Goal: Task Accomplishment & Management: Use online tool/utility

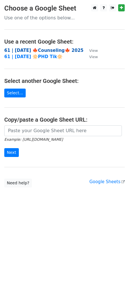
click at [23, 50] on strong "61 | [DATE] 🍁Counseling🍁 2025" at bounding box center [43, 50] width 79 height 5
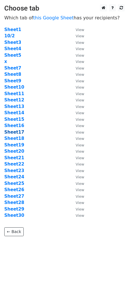
click at [14, 132] on strong "Sheet17" at bounding box center [14, 132] width 20 height 5
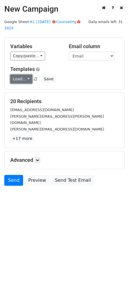
click at [19, 75] on link "Load..." at bounding box center [21, 79] width 22 height 9
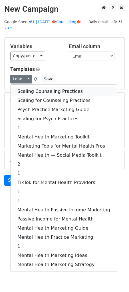
click at [29, 87] on link "Scaling Counseling Practices" at bounding box center [64, 91] width 106 height 9
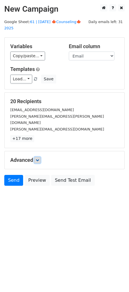
click at [37, 157] on link at bounding box center [37, 160] width 6 height 6
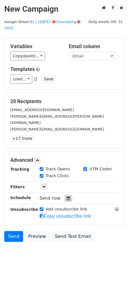
click at [66, 196] on icon at bounding box center [68, 198] width 4 height 4
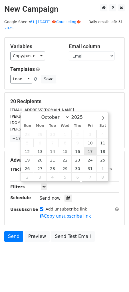
type input "2025-10-17 12:00"
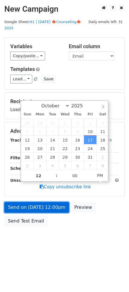
click at [52, 204] on link "Send on Oct 17 at 12:00pm" at bounding box center [36, 207] width 65 height 11
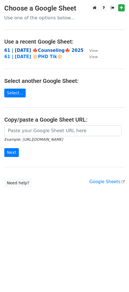
click at [32, 50] on strong "61 | [DATE] 🍁Counseling🍁 2025" at bounding box center [43, 50] width 79 height 5
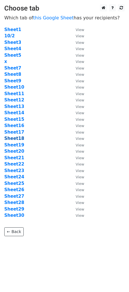
click at [18, 137] on strong "Sheet18" at bounding box center [14, 138] width 20 height 5
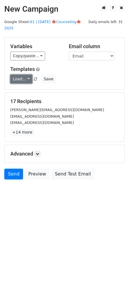
click at [22, 75] on link "Load..." at bounding box center [21, 79] width 22 height 9
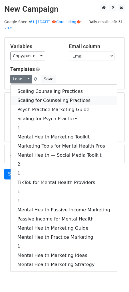
click at [24, 96] on link "Scaling for Counseling Practices" at bounding box center [64, 100] width 106 height 9
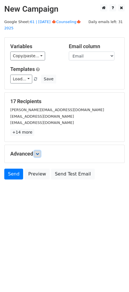
click at [39, 152] on icon at bounding box center [37, 153] width 3 height 3
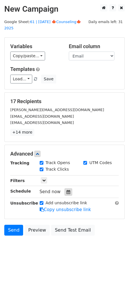
click at [62, 188] on div "Send now" at bounding box center [73, 192] width 67 height 8
click at [66, 190] on icon at bounding box center [68, 192] width 4 height 4
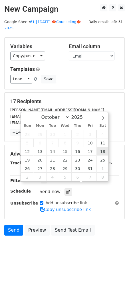
type input "2025-10-18 12:00"
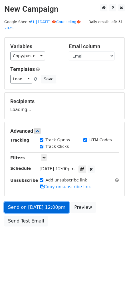
click at [42, 204] on link "Send on Oct 18 at 12:00pm" at bounding box center [36, 207] width 65 height 11
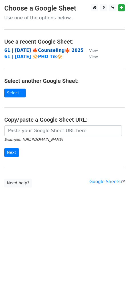
click at [36, 52] on strong "61 | [DATE] 🍁Counseling🍁 2025" at bounding box center [43, 50] width 79 height 5
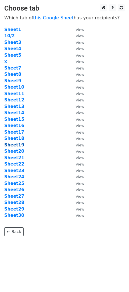
click at [17, 145] on strong "Sheet19" at bounding box center [14, 144] width 20 height 5
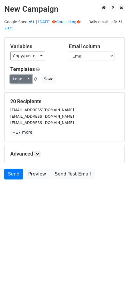
click at [18, 75] on link "Load..." at bounding box center [21, 79] width 22 height 9
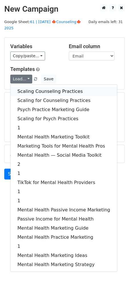
click at [17, 87] on link "Scaling Counseling Practices" at bounding box center [64, 91] width 106 height 9
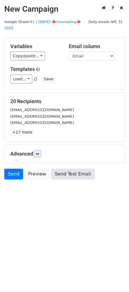
drag, startPoint x: 38, startPoint y: 146, endPoint x: 50, endPoint y: 169, distance: 25.7
click at [37, 152] on icon at bounding box center [37, 153] width 3 height 3
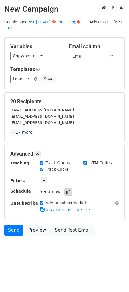
click at [66, 190] on icon at bounding box center [68, 192] width 4 height 4
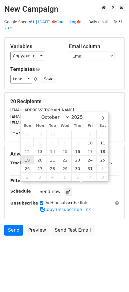
type input "2025-10-19 12:00"
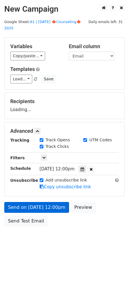
drag, startPoint x: 29, startPoint y: 194, endPoint x: 29, endPoint y: 198, distance: 4.3
click at [29, 196] on form "Variables Copy/paste... {{Name}} {{Email}} Email column Name Email Templates Lo…" at bounding box center [64, 133] width 120 height 192
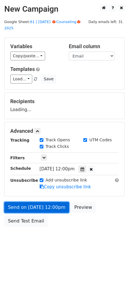
click at [29, 202] on link "Send on Oct 19 at 12:00pm" at bounding box center [36, 207] width 65 height 11
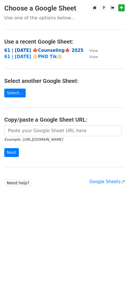
click at [36, 50] on strong "61 | [DATE] 🍁Counseling🍁 2025" at bounding box center [43, 50] width 79 height 5
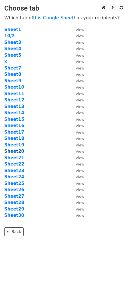
click at [18, 151] on strong "Sheet20" at bounding box center [14, 151] width 20 height 5
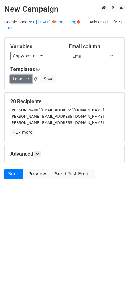
click at [26, 75] on link "Load..." at bounding box center [21, 79] width 22 height 9
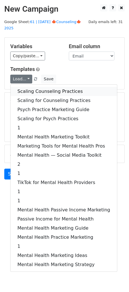
click at [27, 87] on link "Scaling Counseling Practices" at bounding box center [64, 91] width 106 height 9
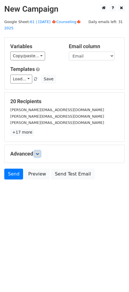
click at [36, 152] on icon at bounding box center [37, 153] width 3 height 3
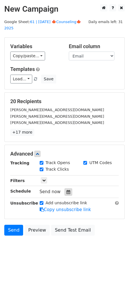
click at [66, 190] on icon at bounding box center [68, 192] width 4 height 4
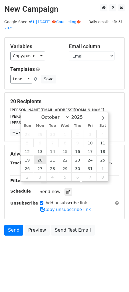
type input "2025-10-20 12:00"
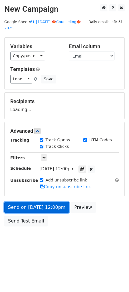
click at [41, 202] on link "Send on Oct 20 at 12:00pm" at bounding box center [36, 207] width 65 height 11
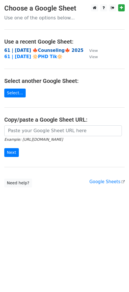
click at [45, 52] on strong "61 | oct 2 🍁Counseling🍁 2025" at bounding box center [43, 50] width 79 height 5
click at [39, 48] on strong "61 | [DATE] 🍁Counseling🍁 2025" at bounding box center [43, 50] width 79 height 5
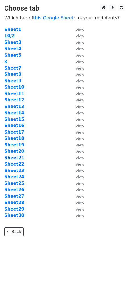
click at [18, 157] on strong "Sheet21" at bounding box center [14, 157] width 20 height 5
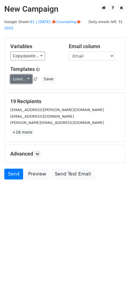
click at [23, 75] on link "Load..." at bounding box center [21, 79] width 22 height 9
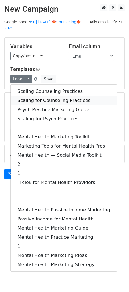
click at [29, 96] on link "Scaling for Counseling Practices" at bounding box center [64, 100] width 106 height 9
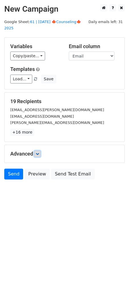
click at [38, 151] on link at bounding box center [37, 154] width 6 height 6
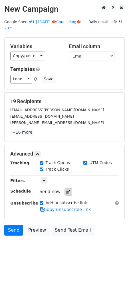
click at [65, 188] on div at bounding box center [68, 191] width 8 height 7
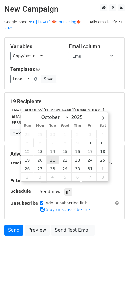
type input "2025-10-21 12:00"
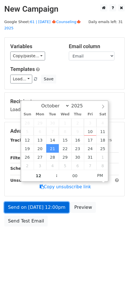
click at [42, 202] on link "Send on Oct 21 at 12:00pm" at bounding box center [36, 207] width 65 height 11
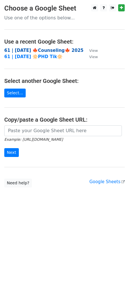
click at [46, 49] on strong "61 | [DATE] 🍁Counseling🍁 2025" at bounding box center [43, 50] width 79 height 5
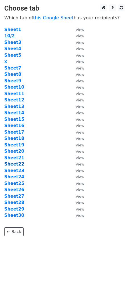
click at [15, 165] on strong "Sheet22" at bounding box center [14, 163] width 20 height 5
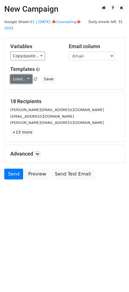
click at [20, 75] on link "Load..." at bounding box center [21, 79] width 22 height 9
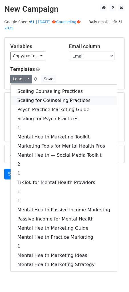
click at [24, 96] on link "Scaling for Counseling Practices" at bounding box center [64, 100] width 106 height 9
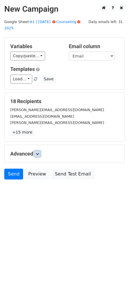
click at [37, 152] on icon at bounding box center [37, 153] width 3 height 3
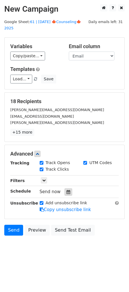
click at [66, 190] on icon at bounding box center [68, 192] width 4 height 4
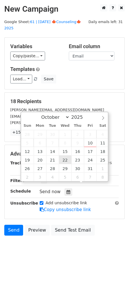
type input "2025-10-22 12:00"
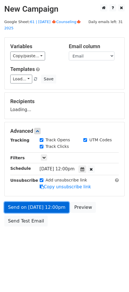
click at [51, 202] on link "Send on Oct 22 at 12:00pm" at bounding box center [36, 207] width 65 height 11
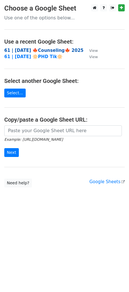
click at [46, 50] on strong "61 | [DATE] 🍁Counseling🍁 2025" at bounding box center [43, 50] width 79 height 5
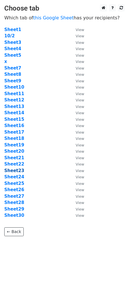
click at [16, 170] on strong "Sheet23" at bounding box center [14, 170] width 20 height 5
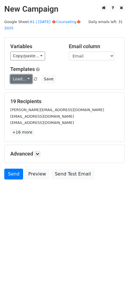
click at [26, 75] on link "Load..." at bounding box center [21, 79] width 22 height 9
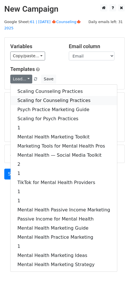
click at [29, 96] on link "Scaling for Counseling Practices" at bounding box center [64, 100] width 106 height 9
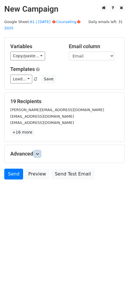
click at [38, 152] on icon at bounding box center [37, 153] width 3 height 3
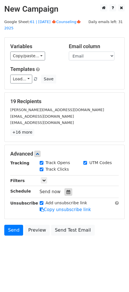
click at [64, 188] on div at bounding box center [68, 191] width 8 height 7
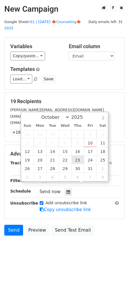
type input "2025-10-23 12:00"
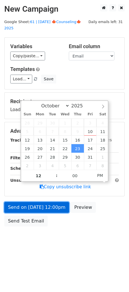
click at [57, 202] on link "Send on Oct 23 at 12:00pm" at bounding box center [36, 207] width 65 height 11
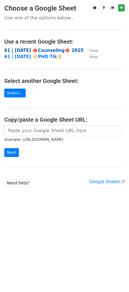
click at [43, 49] on strong "61 | [DATE] 🍁Counseling🍁 2025" at bounding box center [43, 50] width 79 height 5
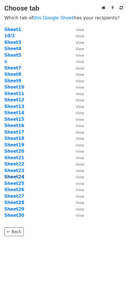
click at [15, 176] on strong "Sheet24" at bounding box center [14, 176] width 20 height 5
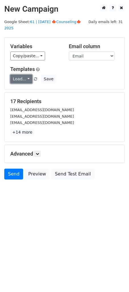
click at [23, 75] on link "Load..." at bounding box center [21, 79] width 22 height 9
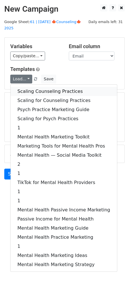
click at [26, 87] on link "Scaling Counseling Practices" at bounding box center [64, 91] width 106 height 9
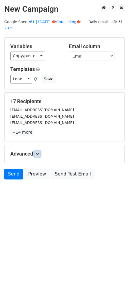
click at [38, 152] on icon at bounding box center [37, 153] width 3 height 3
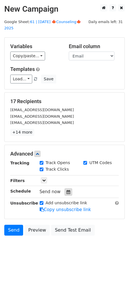
click at [64, 188] on div at bounding box center [68, 191] width 8 height 7
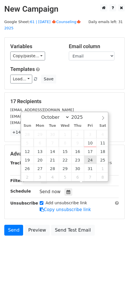
type input "2025-10-24 12:00"
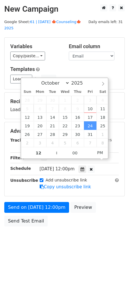
click at [46, 208] on div "Send on Oct 24 at 12:00pm Preview Send Test Email" at bounding box center [64, 215] width 129 height 27
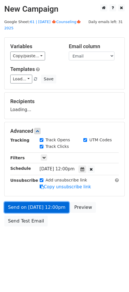
click at [46, 204] on link "Send on Oct 24 at 12:00pm" at bounding box center [36, 207] width 65 height 11
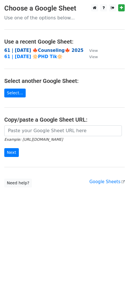
click at [43, 50] on strong "61 | [DATE] 🍁Counseling🍁 2025" at bounding box center [43, 50] width 79 height 5
click at [42, 52] on strong "61 | [DATE] 🍁Counseling🍁 2025" at bounding box center [43, 50] width 79 height 5
click at [46, 50] on strong "61 | [DATE] 🍁Counseling🍁 2025" at bounding box center [43, 50] width 79 height 5
click at [55, 50] on strong "61 | [DATE] 🍁Counseling🍁 2025" at bounding box center [43, 50] width 79 height 5
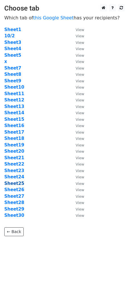
click at [14, 183] on strong "Sheet25" at bounding box center [14, 183] width 20 height 5
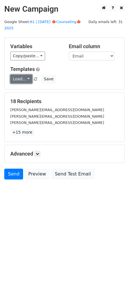
click at [21, 75] on link "Load..." at bounding box center [21, 79] width 22 height 9
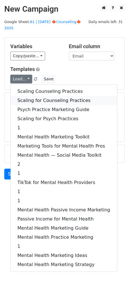
click at [30, 96] on link "Scaling for Counseling Practices" at bounding box center [64, 100] width 106 height 9
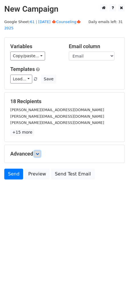
click at [39, 152] on icon at bounding box center [37, 153] width 3 height 3
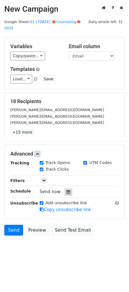
click at [66, 190] on icon at bounding box center [68, 192] width 4 height 4
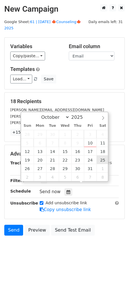
type input "2025-10-25 12:00"
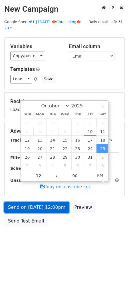
click at [54, 202] on link "Send on Oct 25 at 12:00pm" at bounding box center [36, 207] width 65 height 11
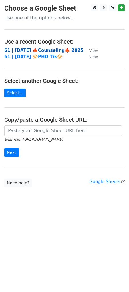
click at [49, 52] on strong "61 | [DATE] 🍁Counseling🍁 2025" at bounding box center [43, 50] width 79 height 5
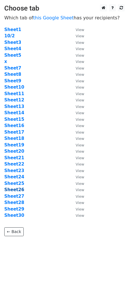
click at [16, 189] on strong "Sheet26" at bounding box center [14, 189] width 20 height 5
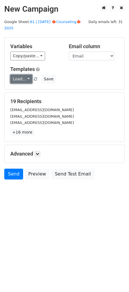
click at [24, 75] on link "Load..." at bounding box center [21, 79] width 22 height 9
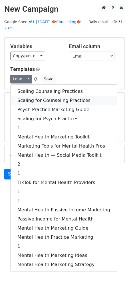
click at [27, 96] on link "Scaling for Counseling Practices" at bounding box center [64, 100] width 106 height 9
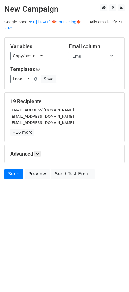
click at [40, 145] on div "Advanced Tracking Track Opens UTM Codes Track Clicks Filters Only include sprea…" at bounding box center [65, 154] width 120 height 18
click at [40, 151] on link at bounding box center [37, 154] width 6 height 6
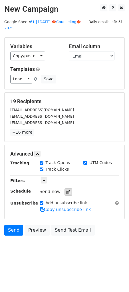
click at [66, 190] on icon at bounding box center [68, 192] width 4 height 4
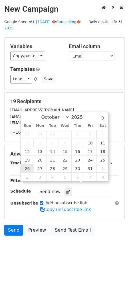
type input "[DATE] 12:00"
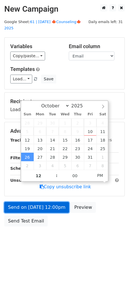
click at [31, 202] on link "Send on Oct 26 at 12:00pm" at bounding box center [36, 207] width 65 height 11
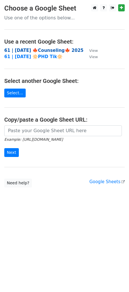
click at [25, 51] on strong "61 | oct 2 🍁Counseling🍁 2025" at bounding box center [43, 50] width 79 height 5
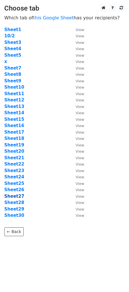
click at [17, 198] on strong "Sheet27" at bounding box center [14, 196] width 20 height 5
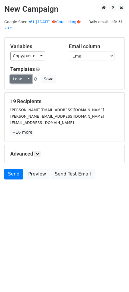
click at [19, 75] on link "Load..." at bounding box center [21, 79] width 22 height 9
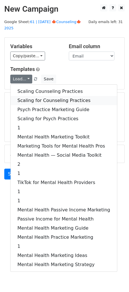
click at [24, 96] on link "Scaling for Counseling Practices" at bounding box center [64, 100] width 106 height 9
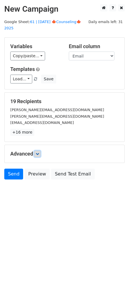
click at [37, 152] on icon at bounding box center [37, 153] width 3 height 3
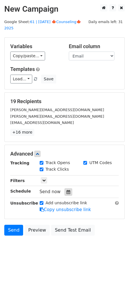
click at [66, 190] on icon at bounding box center [68, 192] width 4 height 4
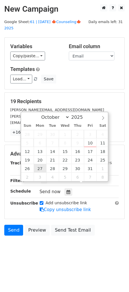
type input "2025-10-27 12:00"
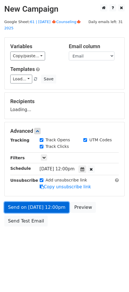
click at [39, 202] on link "Send on Oct 27 at 12:00pm" at bounding box center [36, 207] width 65 height 11
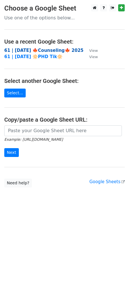
click at [48, 50] on strong "61 | [DATE] 🍁Counseling🍁 2025" at bounding box center [43, 50] width 79 height 5
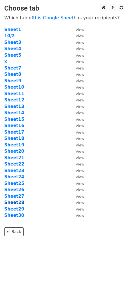
click at [16, 203] on strong "Sheet28" at bounding box center [14, 202] width 20 height 5
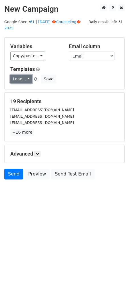
click at [21, 75] on link "Load..." at bounding box center [21, 79] width 22 height 9
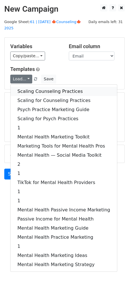
click at [21, 87] on link "Scaling Counseling Practices" at bounding box center [64, 91] width 106 height 9
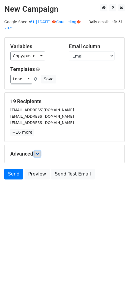
click at [39, 152] on icon at bounding box center [37, 153] width 3 height 3
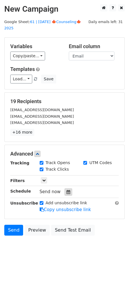
click at [64, 188] on div at bounding box center [68, 191] width 8 height 7
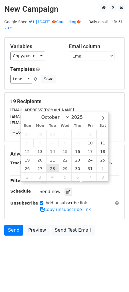
type input "2025-10-28 12:00"
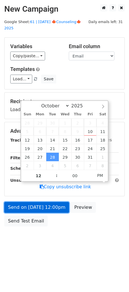
click at [45, 202] on link "Send on Oct 28 at 12:00pm" at bounding box center [36, 207] width 65 height 11
